Goal: Navigation & Orientation: Find specific page/section

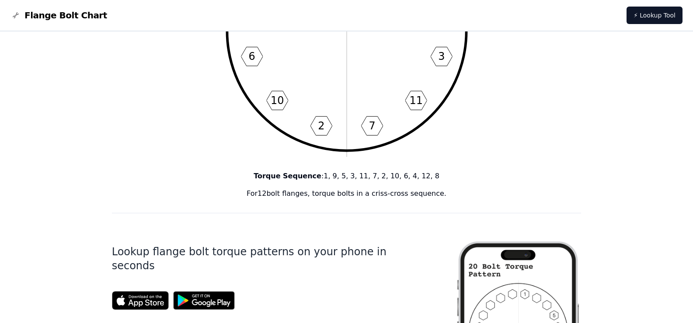
scroll to position [131, 0]
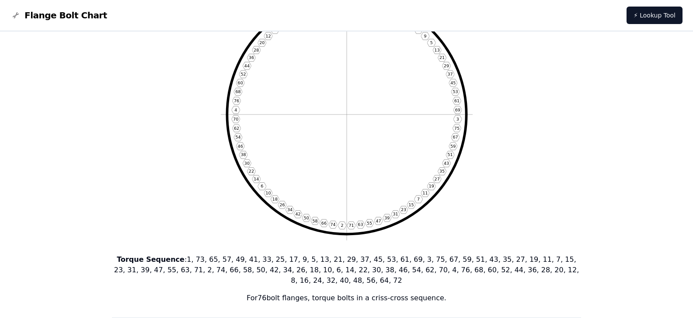
scroll to position [87, 0]
click at [77, 18] on span "Flange Bolt Chart" at bounding box center [65, 15] width 83 height 12
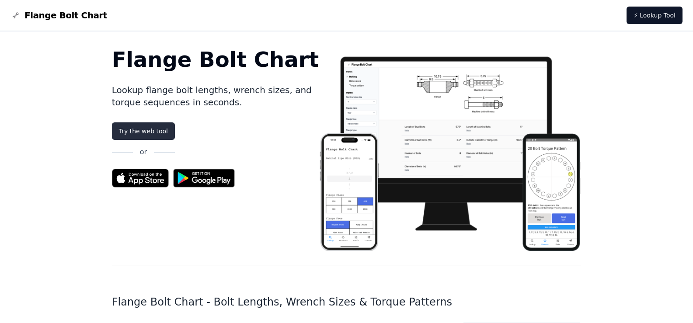
click at [144, 134] on link "Try the web tool" at bounding box center [143, 130] width 63 height 17
click at [153, 133] on link "Try the web tool" at bounding box center [143, 130] width 63 height 17
